Goal: Find specific page/section: Find specific page/section

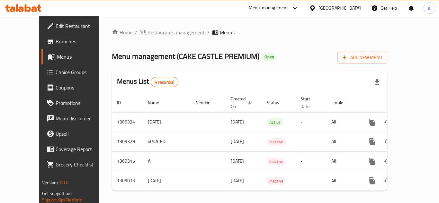
click at [147, 33] on span "Restaurants management" at bounding box center [175, 33] width 57 height 8
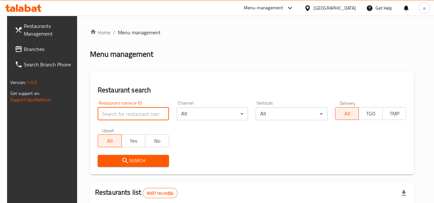
click at [124, 114] on input "search" at bounding box center [133, 114] width 71 height 13
paste input "705131"
type input "705131"
click button "Search" at bounding box center [133, 161] width 71 height 12
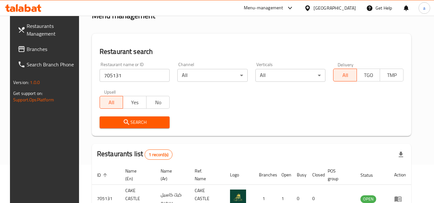
scroll to position [78, 0]
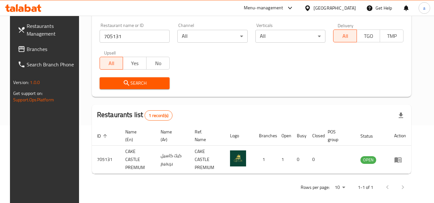
click at [39, 48] on span "Branches" at bounding box center [52, 49] width 51 height 8
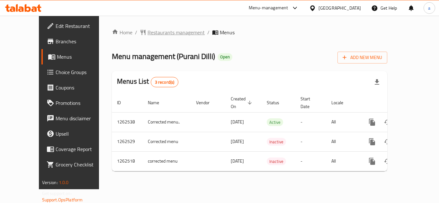
click at [147, 33] on span "Restaurants management" at bounding box center [175, 33] width 57 height 8
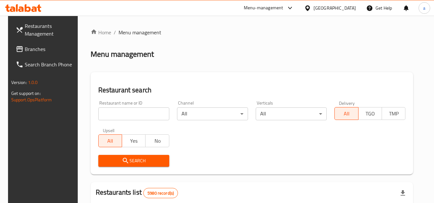
click at [125, 110] on input "search" at bounding box center [133, 114] width 71 height 13
paste input "685561"
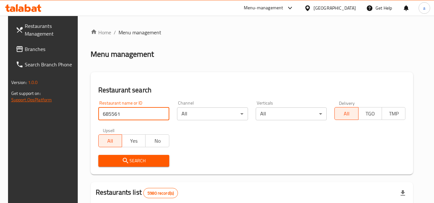
type input "685561"
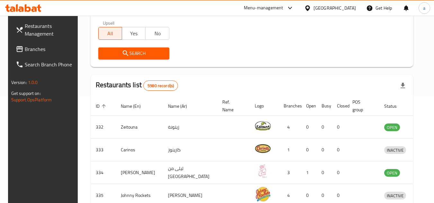
scroll to position [96, 0]
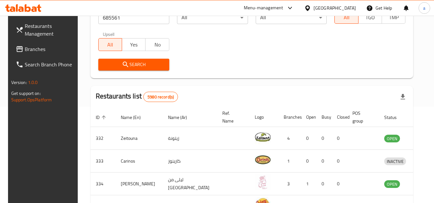
click at [127, 70] on button "Search" at bounding box center [133, 65] width 71 height 12
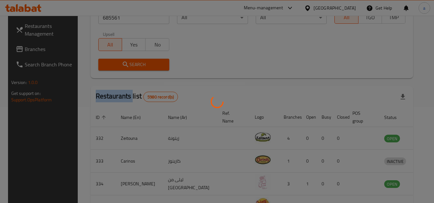
click at [127, 70] on div at bounding box center [217, 101] width 434 height 203
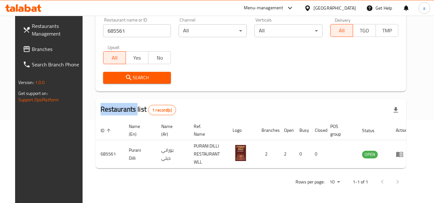
scroll to position [78, 0]
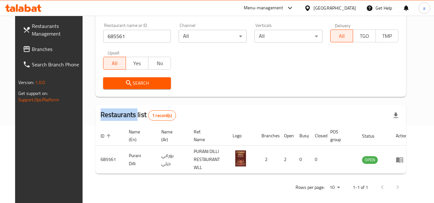
click at [38, 48] on span "Branches" at bounding box center [57, 49] width 51 height 8
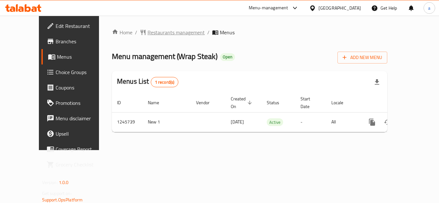
click at [147, 36] on span "Restaurants management" at bounding box center [175, 33] width 57 height 8
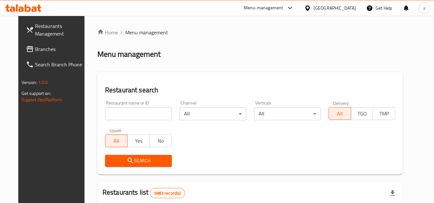
click at [111, 118] on input "search" at bounding box center [138, 114] width 67 height 13
paste input "682727"
type input "682727"
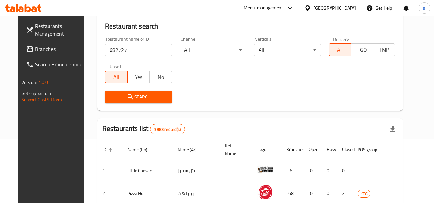
scroll to position [64, 0]
click at [136, 99] on span "Search" at bounding box center [138, 97] width 57 height 8
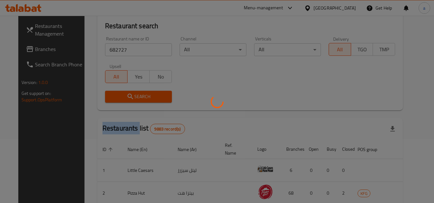
click at [136, 99] on div at bounding box center [217, 101] width 434 height 203
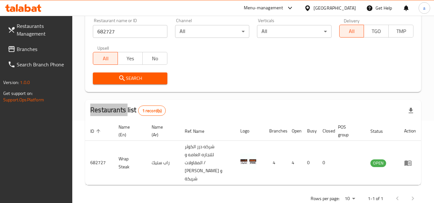
scroll to position [91, 0]
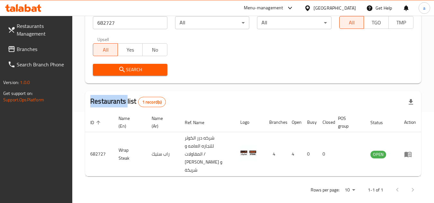
click at [46, 45] on link "Branches" at bounding box center [38, 48] width 70 height 15
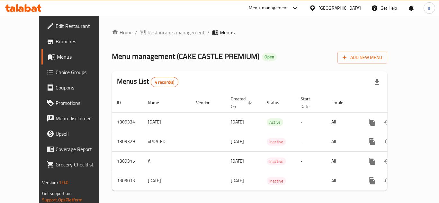
click at [165, 29] on span "Restaurants management" at bounding box center [175, 33] width 57 height 8
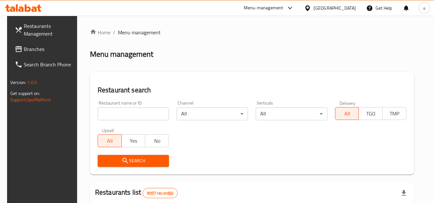
click at [123, 117] on input "search" at bounding box center [133, 114] width 71 height 13
paste input "705131"
type input "705131"
click button "Search" at bounding box center [133, 161] width 71 height 12
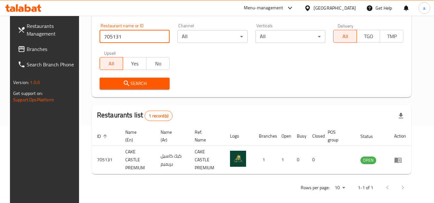
scroll to position [78, 0]
click at [51, 50] on span "Branches" at bounding box center [52, 49] width 51 height 8
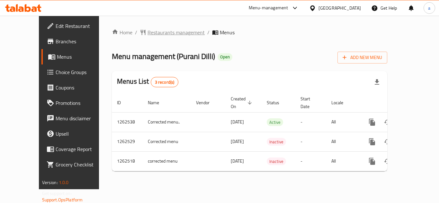
click at [154, 30] on span "Restaurants management" at bounding box center [175, 33] width 57 height 8
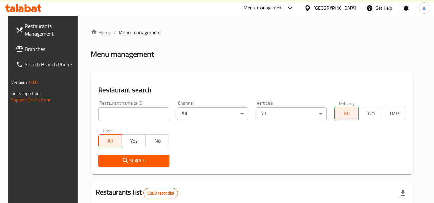
click at [110, 114] on input "search" at bounding box center [133, 114] width 71 height 13
paste input "685561"
type input "685561"
click at [123, 163] on icon "submit" at bounding box center [126, 161] width 8 height 8
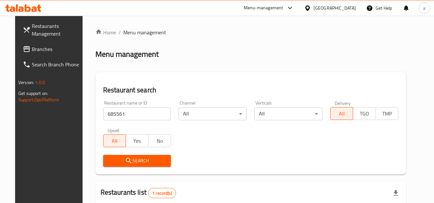
scroll to position [78, 0]
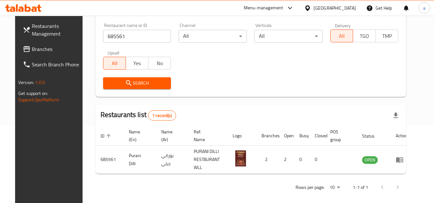
click at [39, 45] on span "Branches" at bounding box center [57, 49] width 51 height 8
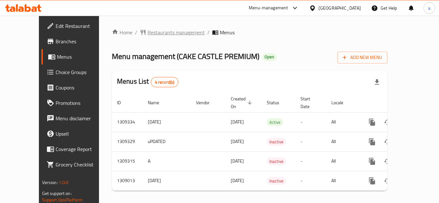
click at [152, 31] on span "Restaurants management" at bounding box center [175, 33] width 57 height 8
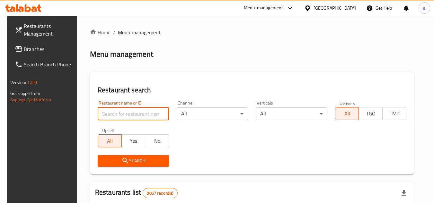
click at [136, 119] on input "search" at bounding box center [133, 114] width 71 height 13
paste input "705131"
type input "705131"
click button "Search" at bounding box center [133, 161] width 71 height 12
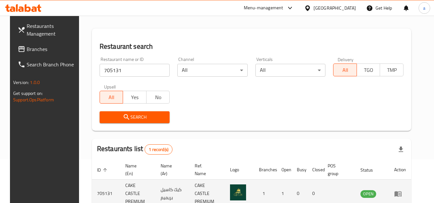
scroll to position [78, 0]
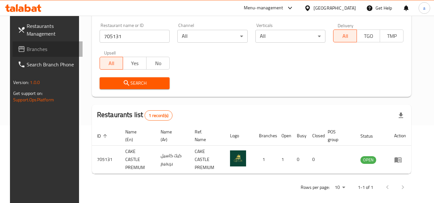
click at [46, 50] on span "Branches" at bounding box center [52, 49] width 51 height 8
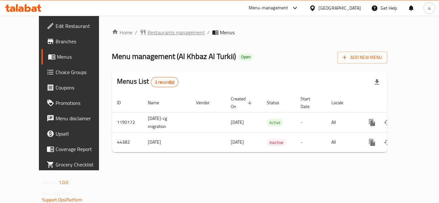
click at [147, 34] on span "Restaurants management" at bounding box center [175, 33] width 57 height 8
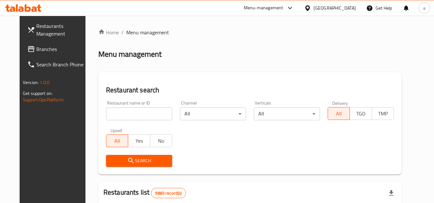
click at [116, 113] on input "search" at bounding box center [139, 114] width 66 height 13
paste input "22724"
type input "22724"
click button "Search" at bounding box center [139, 161] width 66 height 12
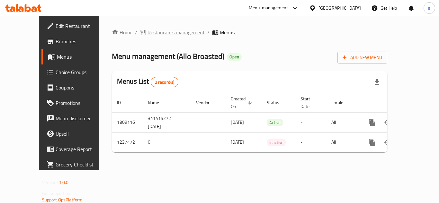
click at [147, 32] on span "Restaurants management" at bounding box center [175, 33] width 57 height 8
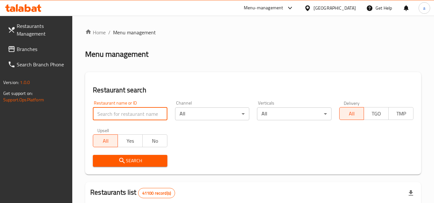
click at [103, 108] on input "search" at bounding box center [130, 114] width 74 height 13
paste input "679389"
type input "679389"
click button "Search" at bounding box center [130, 161] width 74 height 12
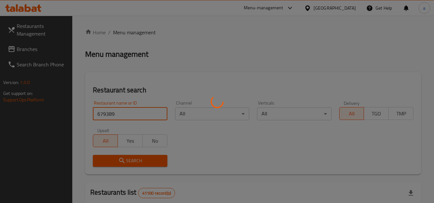
click button "Search" at bounding box center [130, 161] width 74 height 12
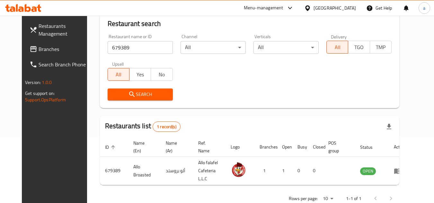
scroll to position [78, 0]
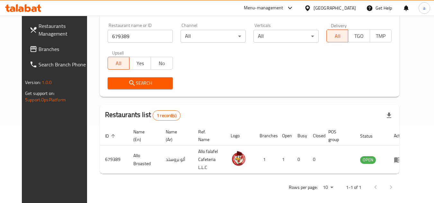
drag, startPoint x: 59, startPoint y: 51, endPoint x: 52, endPoint y: 55, distance: 7.8
click at [59, 51] on span "Branches" at bounding box center [64, 49] width 51 height 8
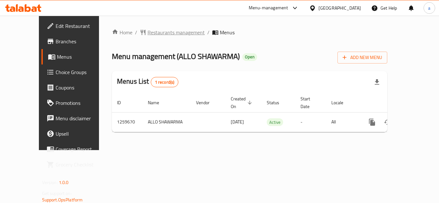
click at [147, 31] on span "Restaurants management" at bounding box center [175, 33] width 57 height 8
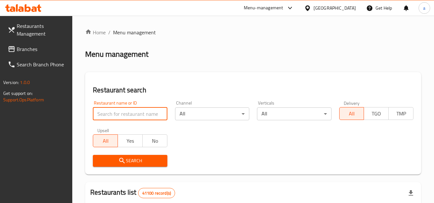
click at [136, 119] on input "search" at bounding box center [130, 114] width 74 height 13
click button "Search" at bounding box center [130, 161] width 74 height 12
paste input "684653"
type input "684653"
click button "Search" at bounding box center [130, 161] width 74 height 12
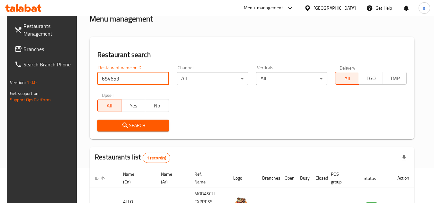
scroll to position [83, 0]
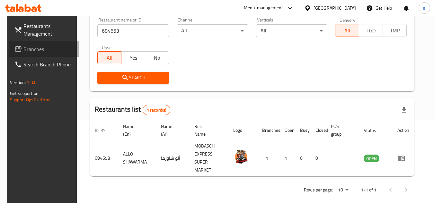
click at [36, 55] on link "Branches" at bounding box center [44, 48] width 70 height 15
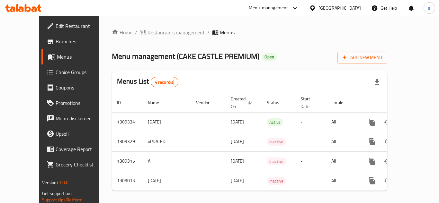
click at [157, 30] on span "Restaurants management" at bounding box center [175, 33] width 57 height 8
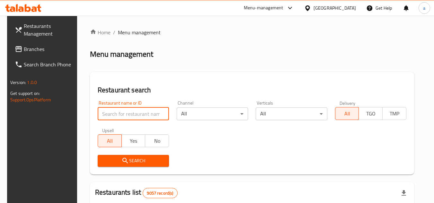
click at [104, 111] on input "search" at bounding box center [133, 114] width 71 height 13
paste input "705131"
type input "705131"
click button "Search" at bounding box center [133, 161] width 71 height 12
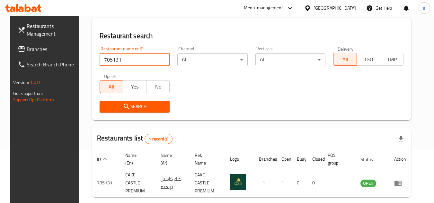
scroll to position [78, 0]
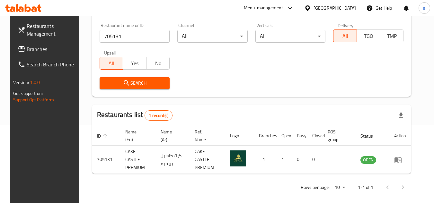
click at [35, 45] on span "Branches" at bounding box center [52, 49] width 51 height 8
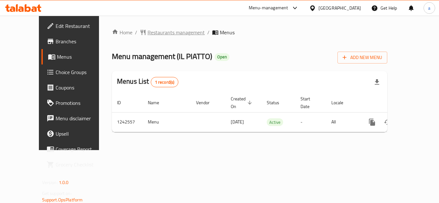
click at [162, 32] on span "Restaurants management" at bounding box center [175, 33] width 57 height 8
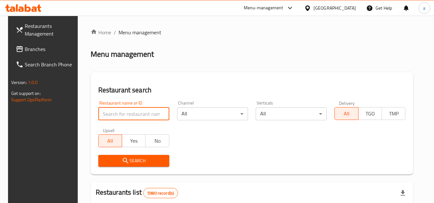
click at [118, 111] on input "search" at bounding box center [133, 114] width 71 height 13
paste input "681182"
type input "681182"
click button "Search" at bounding box center [133, 161] width 71 height 12
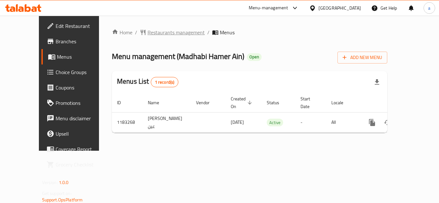
click at [147, 34] on span "Restaurants management" at bounding box center [175, 33] width 57 height 8
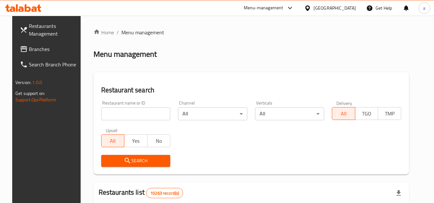
click at [112, 115] on input "search" at bounding box center [135, 114] width 69 height 13
paste input "666309"
type input "666309"
click button "Search" at bounding box center [135, 161] width 69 height 12
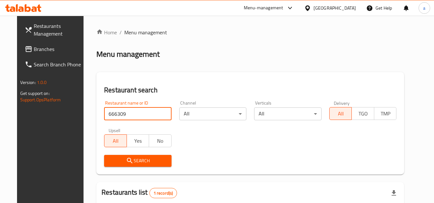
click at [40, 46] on span "Branches" at bounding box center [59, 49] width 51 height 8
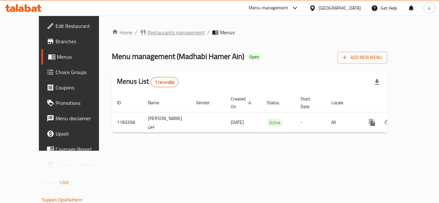
click at [154, 31] on span "Restaurants management" at bounding box center [175, 33] width 57 height 8
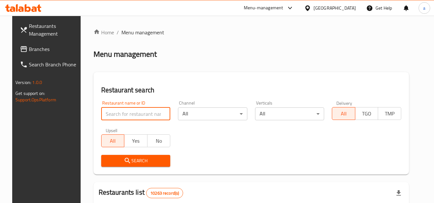
click at [111, 108] on input "search" at bounding box center [135, 114] width 69 height 13
paste input "666309"
type input "666309"
click button "Search" at bounding box center [135, 161] width 69 height 12
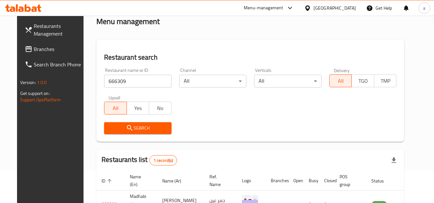
scroll to position [78, 0]
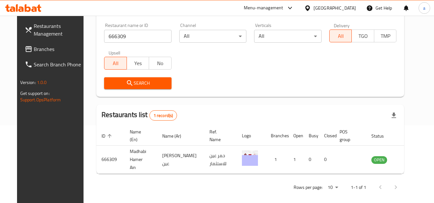
click at [38, 46] on span "Branches" at bounding box center [59, 49] width 51 height 8
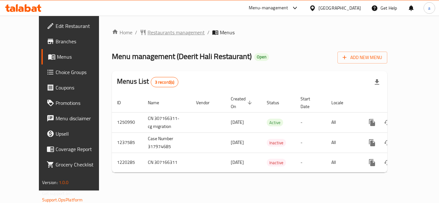
click at [154, 29] on span "Restaurants management" at bounding box center [175, 33] width 57 height 8
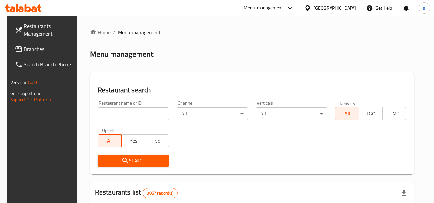
click at [112, 114] on input "search" at bounding box center [133, 114] width 71 height 13
paste input "649939"
type input "649939"
click button "Search" at bounding box center [133, 161] width 71 height 12
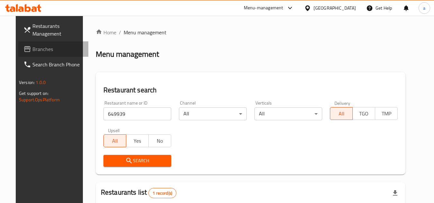
click at [44, 54] on link "Branches" at bounding box center [53, 48] width 70 height 15
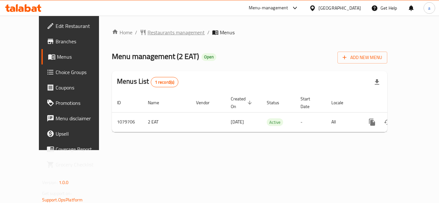
click at [153, 29] on span "Restaurants management" at bounding box center [175, 33] width 57 height 8
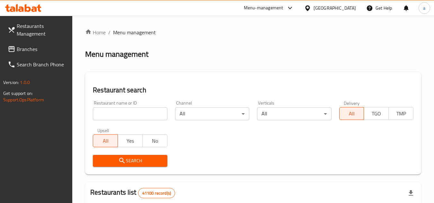
click at [120, 114] on input "search" at bounding box center [130, 114] width 74 height 13
paste input "664156"
type input "664156"
click button "Search" at bounding box center [130, 161] width 74 height 12
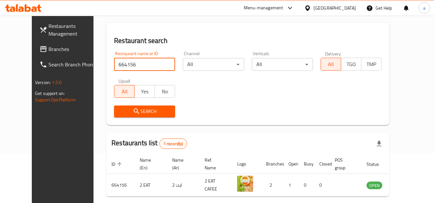
scroll to position [78, 0]
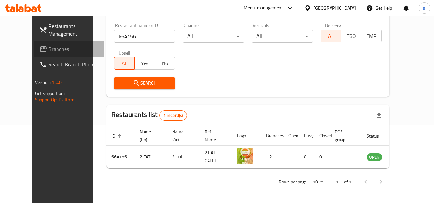
click at [48, 52] on span "Branches" at bounding box center [73, 49] width 51 height 8
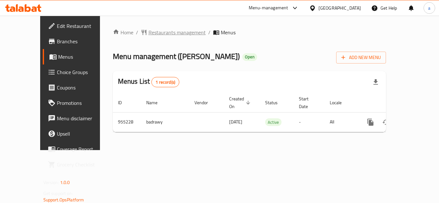
click at [162, 29] on span "Restaurants management" at bounding box center [176, 33] width 57 height 8
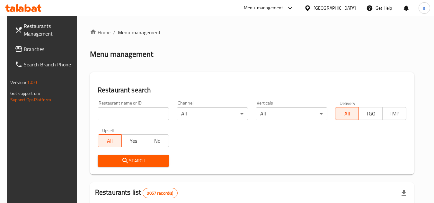
click at [137, 111] on input "search" at bounding box center [133, 114] width 71 height 13
paste input "659503"
type input "659503"
click button "Search" at bounding box center [133, 161] width 71 height 12
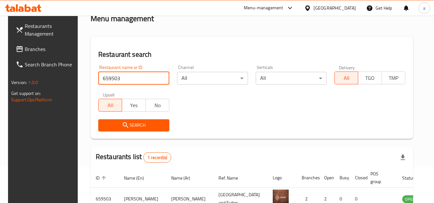
scroll to position [78, 0]
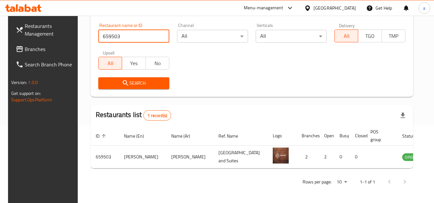
click at [34, 50] on span "Branches" at bounding box center [50, 49] width 51 height 8
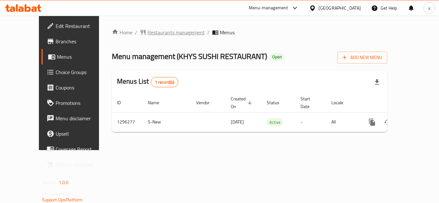
click at [147, 30] on span "Restaurants management" at bounding box center [175, 33] width 57 height 8
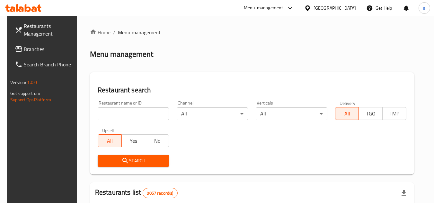
drag, startPoint x: 103, startPoint y: 111, endPoint x: 99, endPoint y: 108, distance: 4.6
click at [103, 111] on input "search" at bounding box center [133, 114] width 71 height 13
paste input "699974"
type input "699974"
click button "Search" at bounding box center [133, 161] width 71 height 12
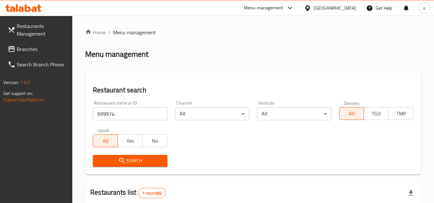
scroll to position [83, 0]
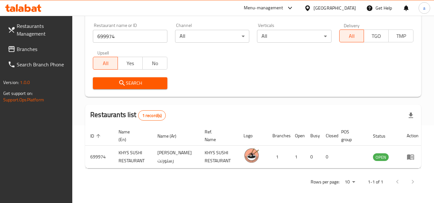
click at [38, 47] on span "Branches" at bounding box center [42, 49] width 51 height 8
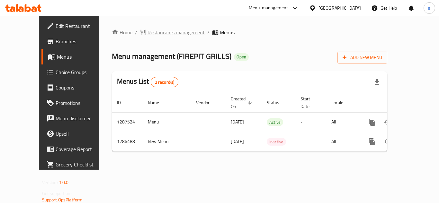
click at [160, 29] on span "Restaurants management" at bounding box center [175, 33] width 57 height 8
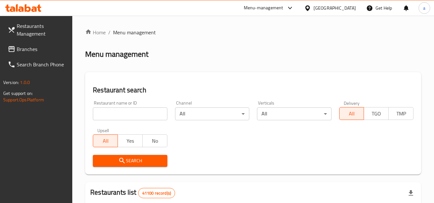
click at [118, 117] on input "search" at bounding box center [130, 114] width 74 height 13
paste input "696424"
type input "696424"
click button "Search" at bounding box center [130, 161] width 74 height 12
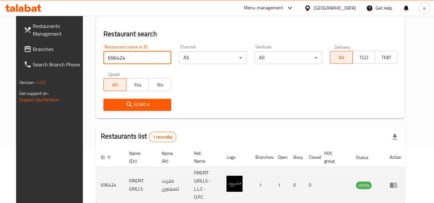
scroll to position [78, 0]
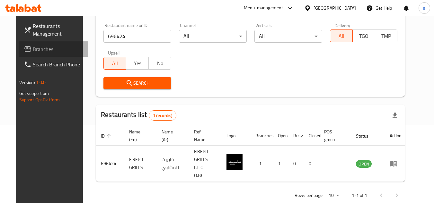
click at [39, 49] on span "Branches" at bounding box center [58, 49] width 51 height 8
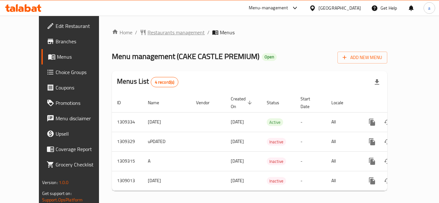
click at [157, 34] on span "Restaurants management" at bounding box center [175, 33] width 57 height 8
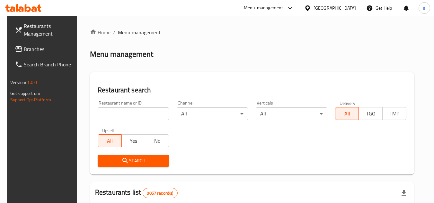
click at [103, 118] on input "search" at bounding box center [133, 114] width 71 height 13
paste input "705131"
type input "705131"
click button "Search" at bounding box center [133, 161] width 71 height 12
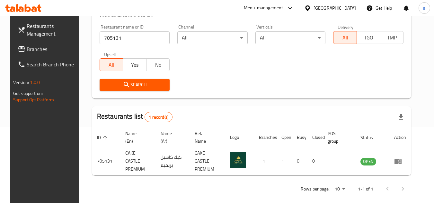
scroll to position [78, 0]
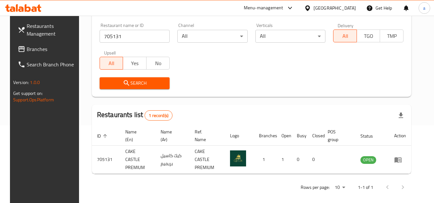
drag, startPoint x: 43, startPoint y: 48, endPoint x: 16, endPoint y: 58, distance: 28.9
click at [43, 48] on span "Branches" at bounding box center [52, 49] width 51 height 8
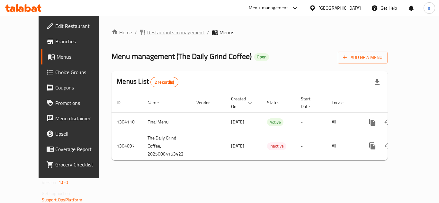
click at [151, 32] on span "Restaurants management" at bounding box center [175, 33] width 57 height 8
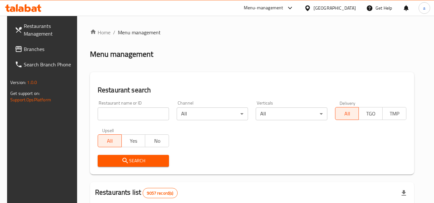
click at [115, 114] on input "search" at bounding box center [133, 114] width 71 height 13
paste input "703090"
type input "703090"
click button "Search" at bounding box center [133, 161] width 71 height 12
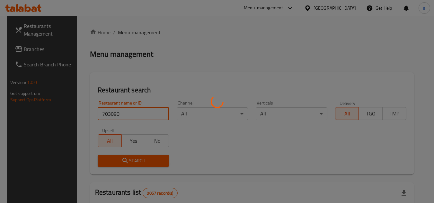
click button "Search" at bounding box center [133, 161] width 71 height 12
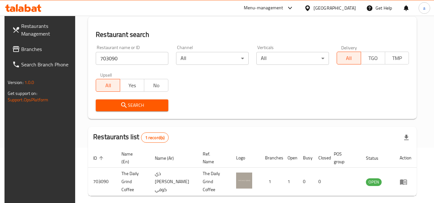
scroll to position [78, 0]
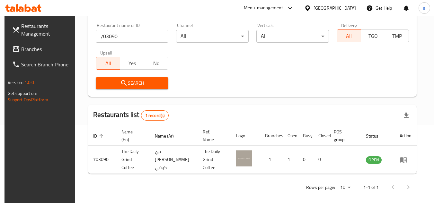
drag, startPoint x: 49, startPoint y: 51, endPoint x: 14, endPoint y: 64, distance: 38.0
click at [49, 51] on span "Branches" at bounding box center [46, 49] width 51 height 8
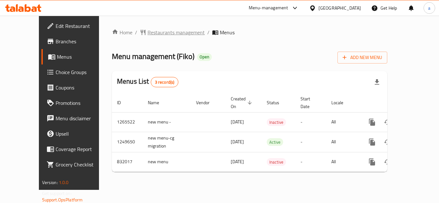
click at [147, 32] on span "Restaurants management" at bounding box center [175, 33] width 57 height 8
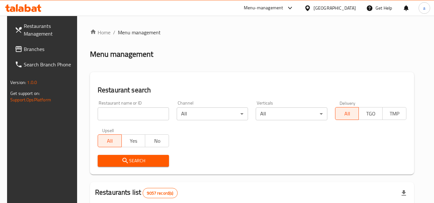
click at [133, 113] on input "search" at bounding box center [133, 114] width 71 height 13
paste input "655733"
type input "655733"
click button "Search" at bounding box center [133, 161] width 71 height 12
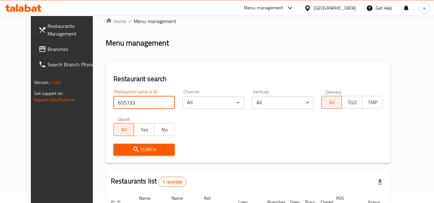
scroll to position [78, 0]
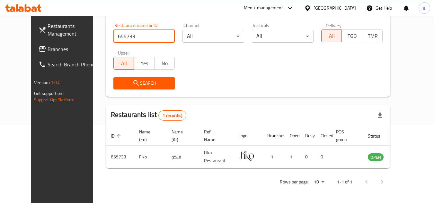
click at [48, 49] on span "Branches" at bounding box center [73, 49] width 51 height 8
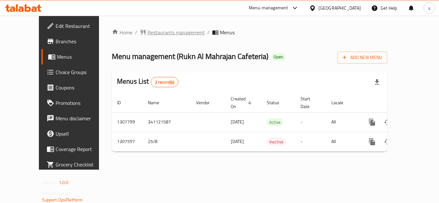
click at [147, 34] on span "Restaurants management" at bounding box center [175, 33] width 57 height 8
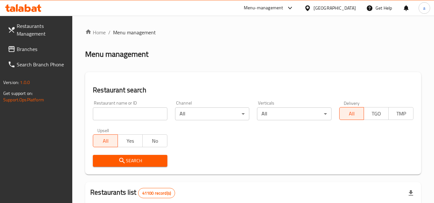
click at [152, 118] on input "search" at bounding box center [130, 114] width 74 height 13
paste input "704485"
type input "704485"
click button "Search" at bounding box center [130, 161] width 74 height 12
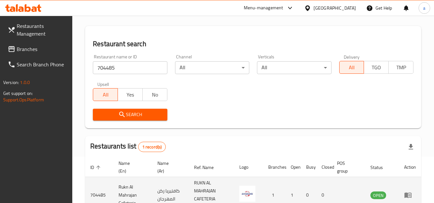
scroll to position [91, 0]
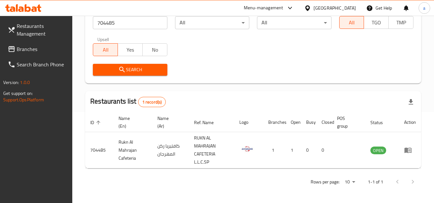
drag, startPoint x: 39, startPoint y: 48, endPoint x: 24, endPoint y: 53, distance: 15.7
click at [39, 48] on span "Branches" at bounding box center [42, 49] width 51 height 8
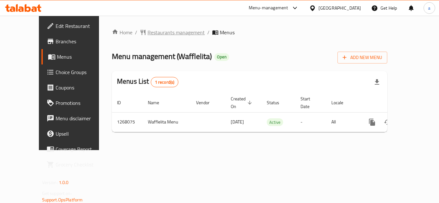
click at [147, 29] on span "Restaurants management" at bounding box center [175, 33] width 57 height 8
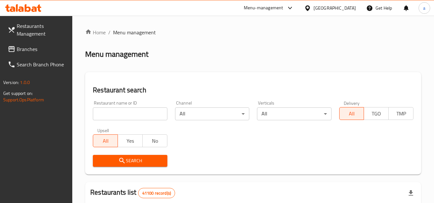
click at [121, 112] on input "search" at bounding box center [130, 114] width 74 height 13
paste input "687940"
type input "687940"
click button "Search" at bounding box center [130, 161] width 74 height 12
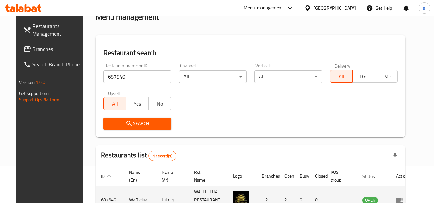
scroll to position [78, 0]
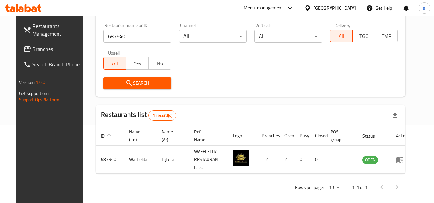
click at [32, 49] on span "Branches" at bounding box center [57, 49] width 51 height 8
